Goal: Task Accomplishment & Management: Use online tool/utility

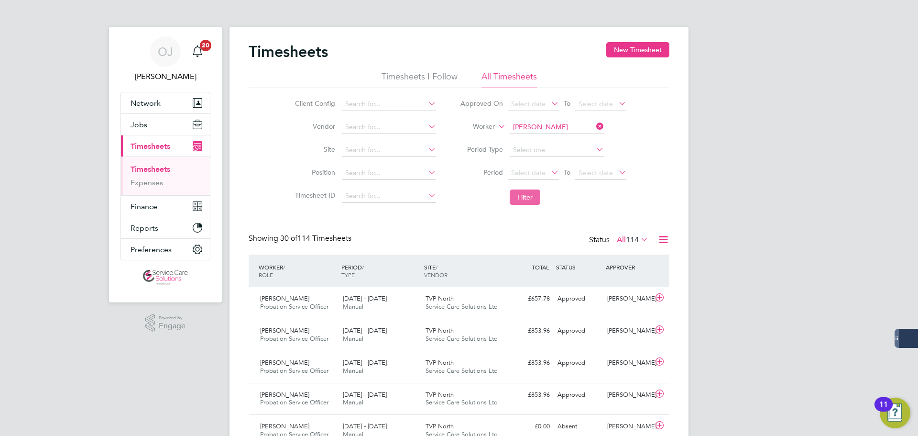
click at [530, 200] on button "Filter" at bounding box center [525, 196] width 31 height 15
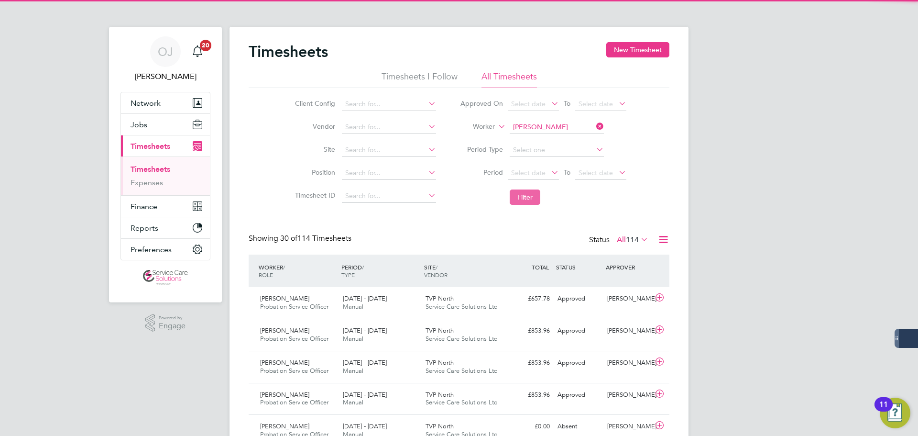
click at [530, 200] on button "Filter" at bounding box center [525, 196] width 31 height 15
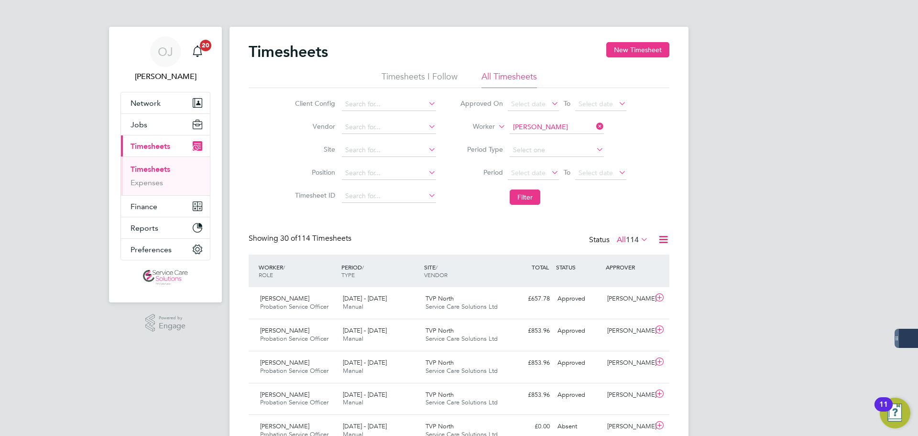
click at [158, 168] on link "Timesheets" at bounding box center [151, 169] width 40 height 9
drag, startPoint x: 638, startPoint y: 243, endPoint x: 639, endPoint y: 251, distance: 7.7
click at [638, 243] on span "114" at bounding box center [632, 240] width 13 height 10
click at [630, 281] on li "Submitted" at bounding box center [624, 283] width 44 height 13
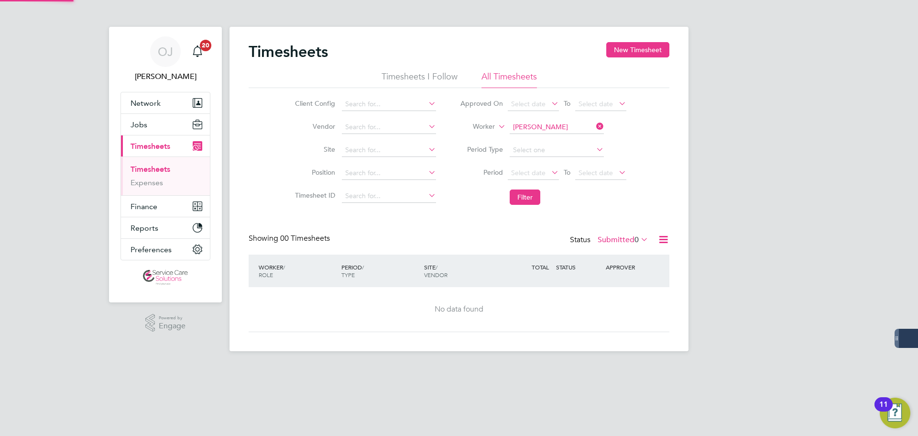
click at [595, 125] on icon at bounding box center [595, 126] width 0 height 13
click at [526, 196] on button "Filter" at bounding box center [525, 196] width 31 height 15
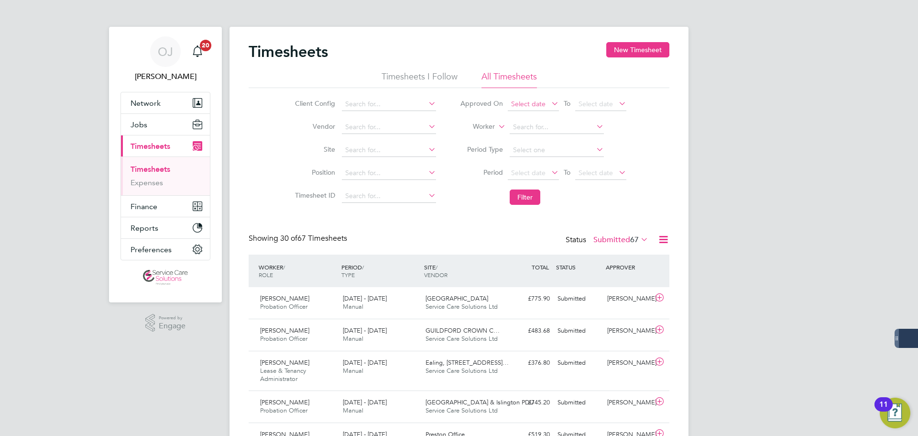
click at [519, 107] on span "Select date" at bounding box center [528, 103] width 34 height 9
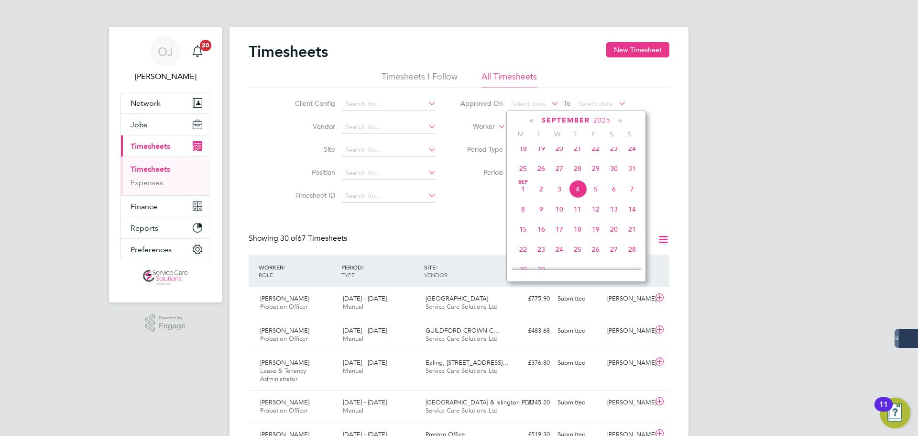
click at [542, 57] on div "Timesheets New Timesheet" at bounding box center [459, 56] width 421 height 29
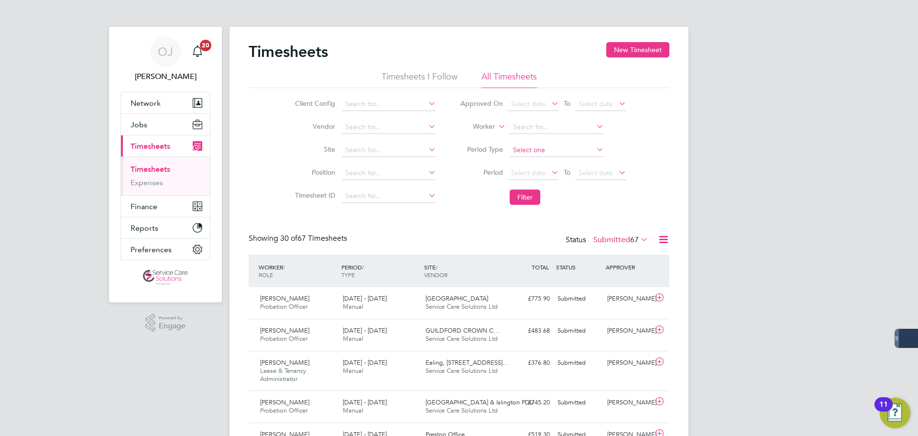
click at [535, 149] on input at bounding box center [557, 149] width 94 height 13
click at [630, 132] on li "Worker" at bounding box center [543, 127] width 190 height 23
click at [522, 168] on span "Select date" at bounding box center [528, 172] width 34 height 9
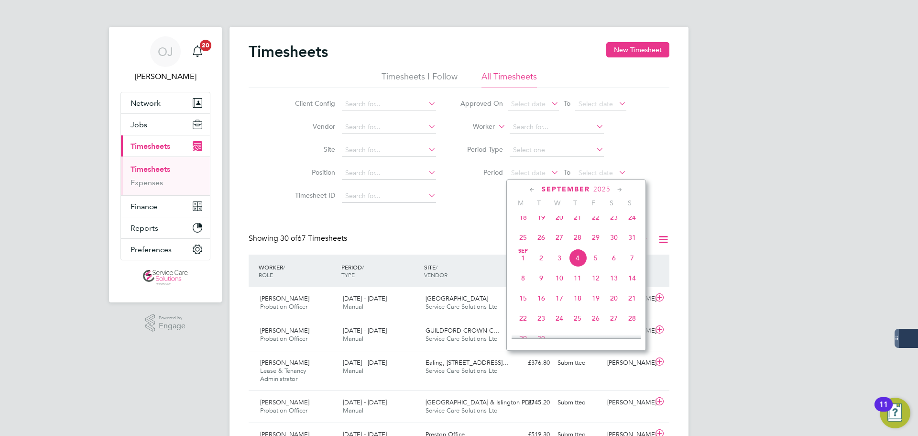
click at [522, 245] on span "25" at bounding box center [523, 237] width 18 height 18
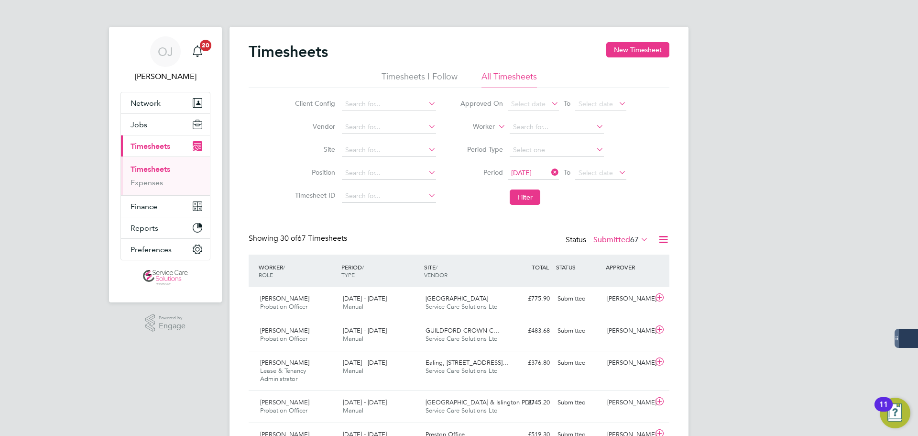
click at [595, 181] on li "Period [DATE] To Select date" at bounding box center [543, 173] width 190 height 23
click at [601, 172] on span "Select date" at bounding box center [596, 172] width 34 height 9
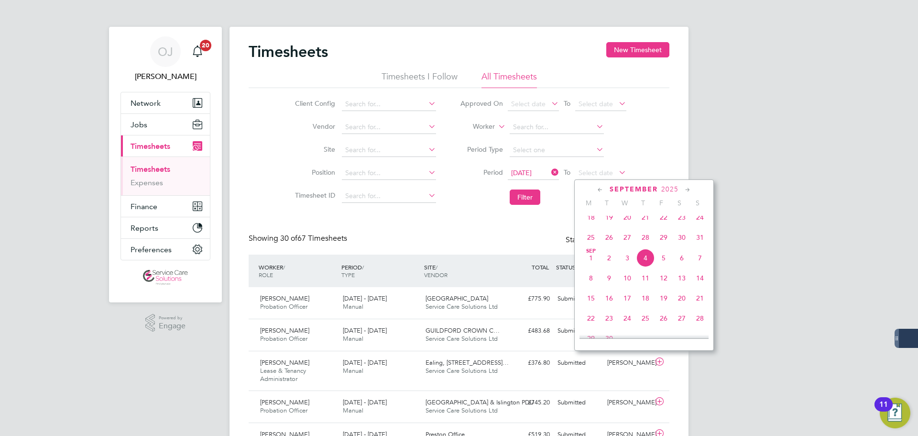
click at [700, 243] on span "31" at bounding box center [700, 237] width 18 height 18
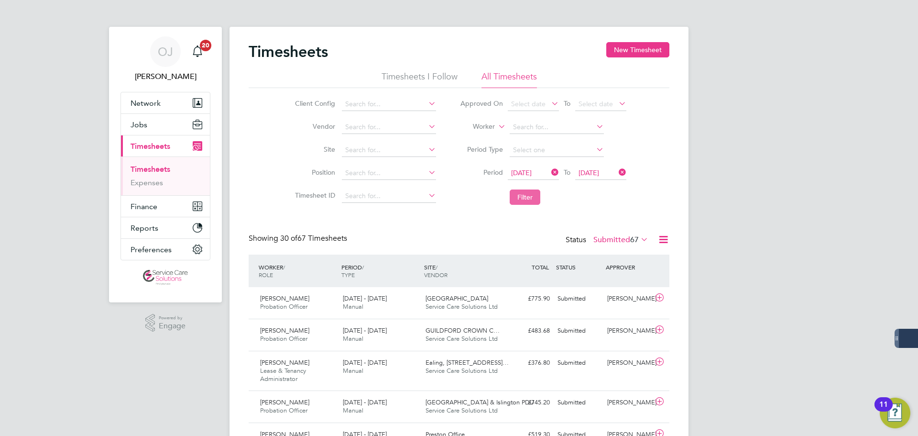
click at [527, 198] on button "Filter" at bounding box center [525, 196] width 31 height 15
